Goal: Transaction & Acquisition: Subscribe to service/newsletter

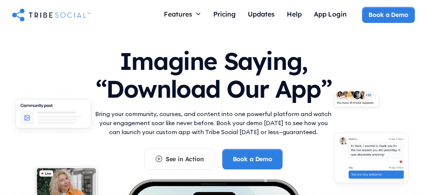
drag, startPoint x: 207, startPoint y: 112, endPoint x: 234, endPoint y: 104, distance: 27.7
click at [234, 104] on div "Imagine Saying, “Download Our App” Bring your community, courses, and content i…" at bounding box center [214, 105] width 240 height 130
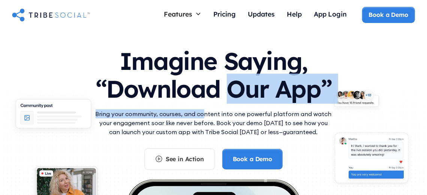
click at [234, 104] on h1 "Imagine Saying, “Download Our App”" at bounding box center [214, 73] width 240 height 66
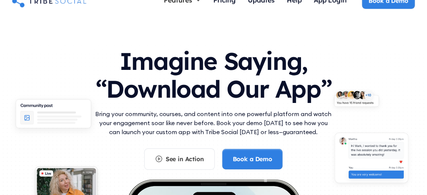
scroll to position [48, 0]
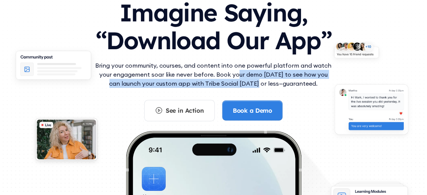
drag, startPoint x: 233, startPoint y: 74, endPoint x: 248, endPoint y: 83, distance: 17.3
click at [248, 83] on p "Bring your community, courses, and content into one powerful platform and watch…" at bounding box center [214, 74] width 240 height 27
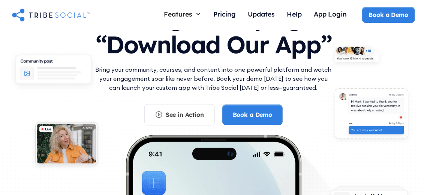
scroll to position [0, 0]
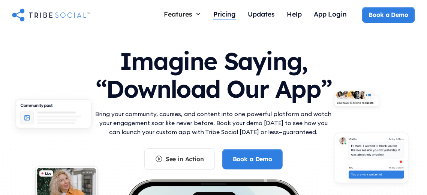
click at [221, 11] on div "Pricing" at bounding box center [224, 14] width 23 height 8
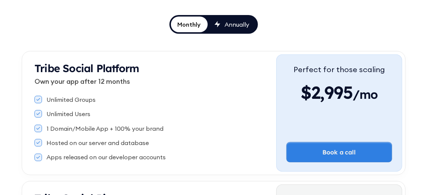
scroll to position [126, 0]
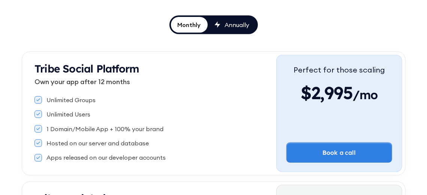
click at [225, 21] on div "Annually" at bounding box center [237, 25] width 25 height 8
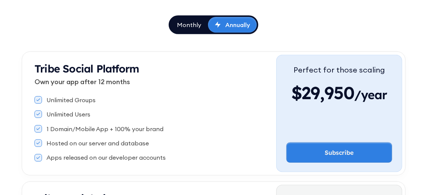
click at [191, 21] on div "Monthly" at bounding box center [189, 25] width 24 height 8
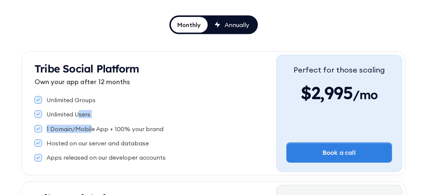
drag, startPoint x: 92, startPoint y: 133, endPoint x: 75, endPoint y: 107, distance: 30.4
click at [75, 107] on div "Unlimited Groups Unlimited Users 1 Domain/Mobile App + 100% your brand Hosted o…" at bounding box center [156, 129] width 242 height 72
drag, startPoint x: 75, startPoint y: 107, endPoint x: 74, endPoint y: 104, distance: 4.2
click at [74, 104] on div "Unlimited Groups Unlimited Users 1 Domain/Mobile App + 100% your brand Hosted o…" at bounding box center [156, 129] width 242 height 72
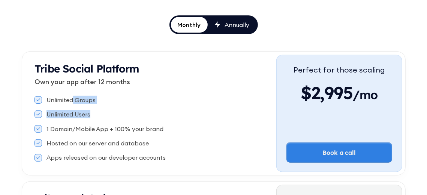
click at [74, 104] on div "Unlimited Groups Unlimited Users 1 Domain/Mobile App + 100% your brand Hosted o…" at bounding box center [156, 129] width 242 height 72
drag, startPoint x: 74, startPoint y: 104, endPoint x: 92, endPoint y: 137, distance: 37.8
click at [92, 137] on div "Unlimited Groups Unlimited Users 1 Domain/Mobile App + 100% your brand Hosted o…" at bounding box center [156, 129] width 242 height 72
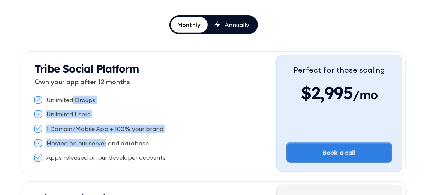
click at [92, 137] on div "Unlimited Groups Unlimited Users 1 Domain/Mobile App + 100% your brand Hosted o…" at bounding box center [156, 129] width 242 height 72
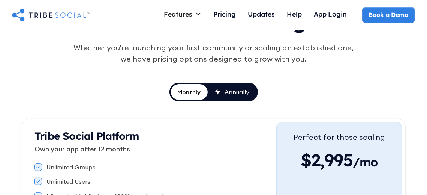
scroll to position [0, 0]
